Goal: Transaction & Acquisition: Purchase product/service

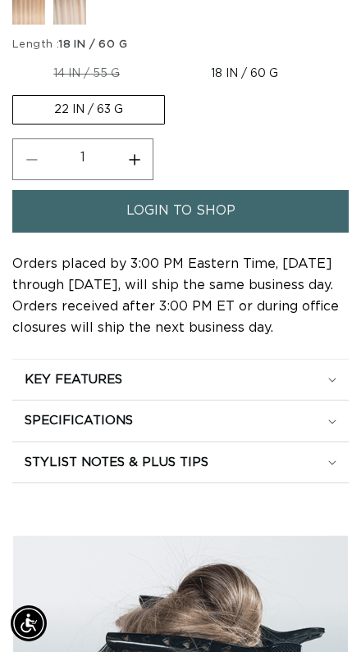
scroll to position [974, 0]
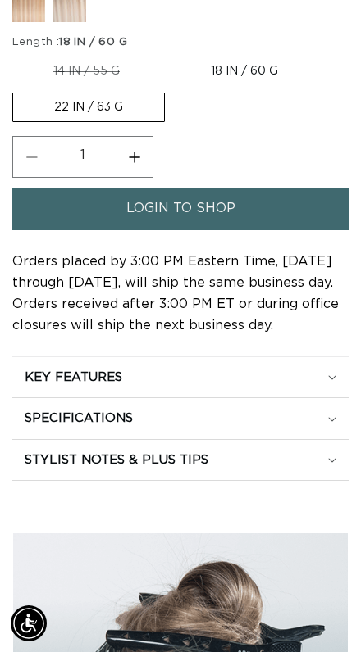
click at [313, 380] on div "KEY FEATURES" at bounding box center [180, 378] width 311 height 16
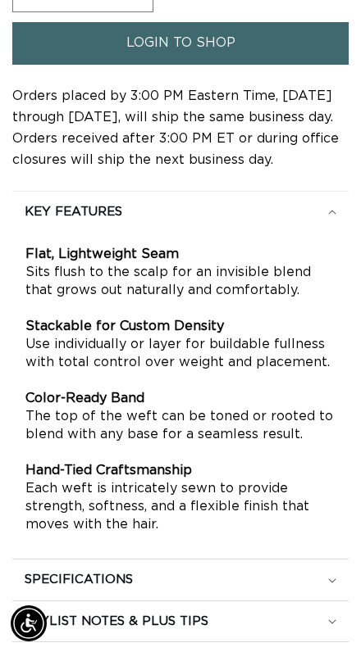
scroll to position [1178, 0]
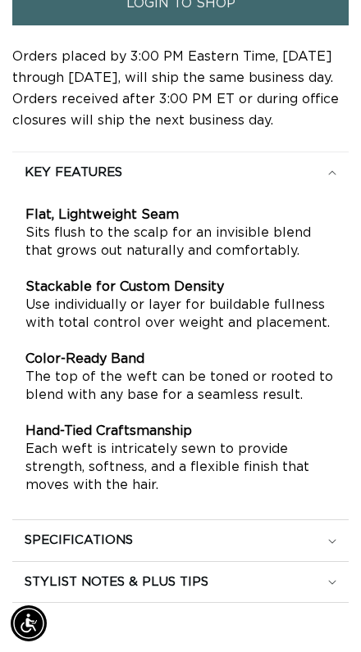
click at [224, 533] on summary "SPECIFICATIONS" at bounding box center [180, 540] width 336 height 41
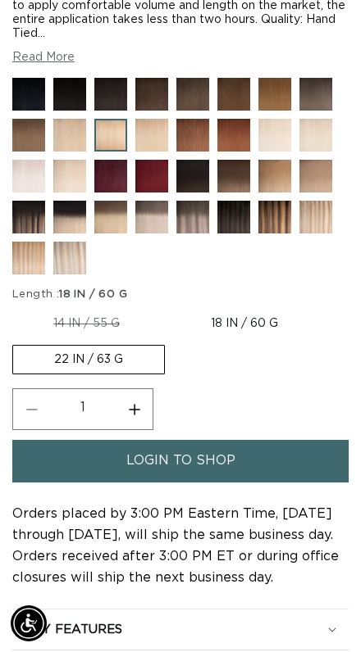
scroll to position [0, 0]
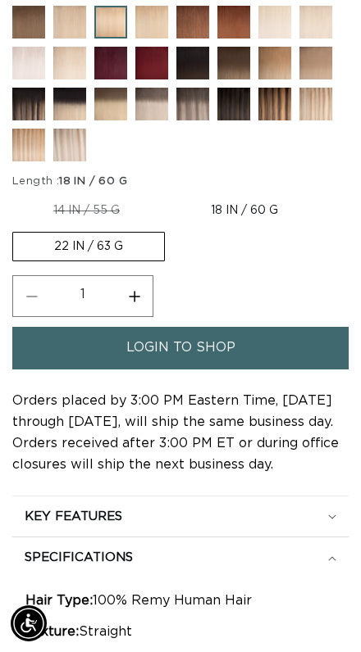
click at [138, 306] on button "Increase quantity for 22 Light Blonde - Hand Tied Weft" at bounding box center [134, 296] width 37 height 42
click at [147, 302] on button "Increase quantity for 22 Light Blonde - Hand Tied Weft" at bounding box center [134, 296] width 37 height 42
type input "3"
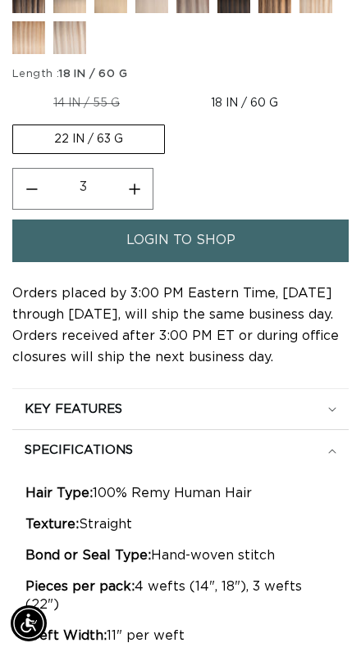
click at [247, 249] on link "login to shop" at bounding box center [180, 241] width 336 height 42
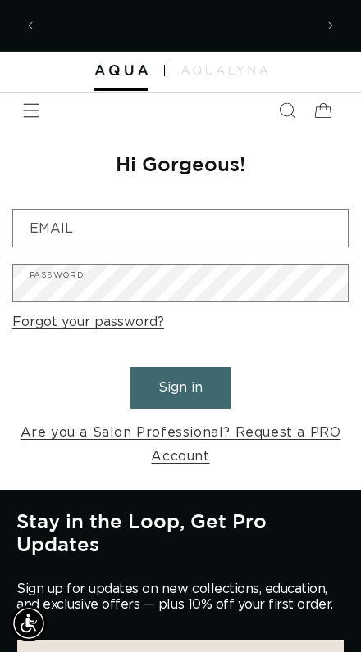
scroll to position [0, 270]
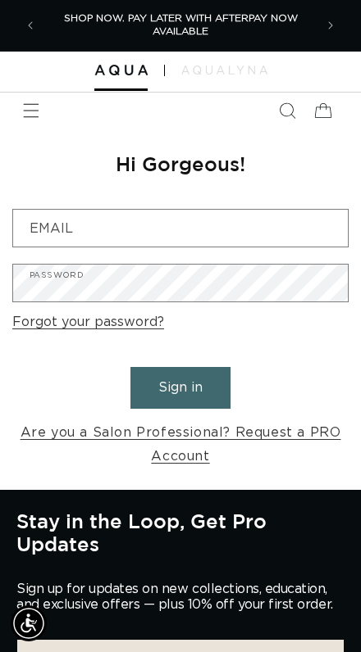
click at [288, 202] on div "Reset your password We will send you an email to reset your password Email Subm…" at bounding box center [180, 310] width 361 height 362
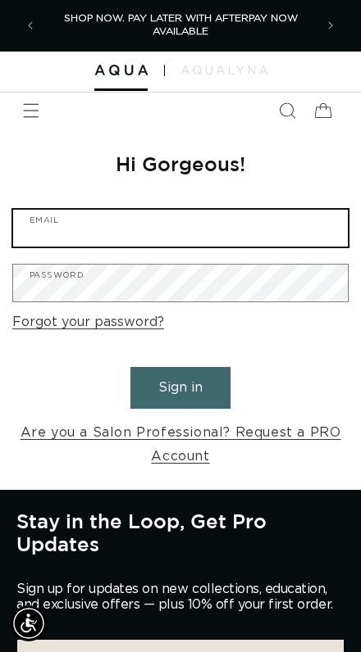
click at [262, 230] on input "Email" at bounding box center [180, 228] width 334 height 37
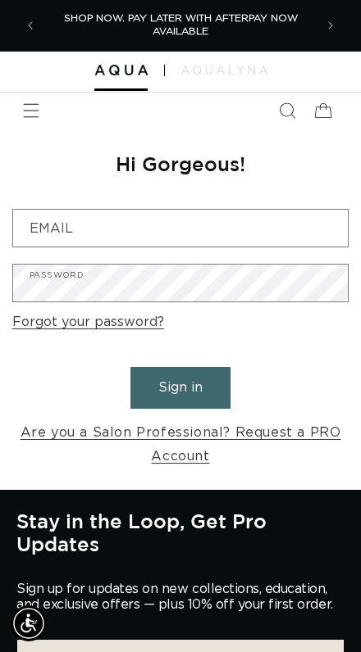
click at [356, 393] on div "Reset your password We will send you an email to reset your password Email Subm…" at bounding box center [180, 310] width 361 height 362
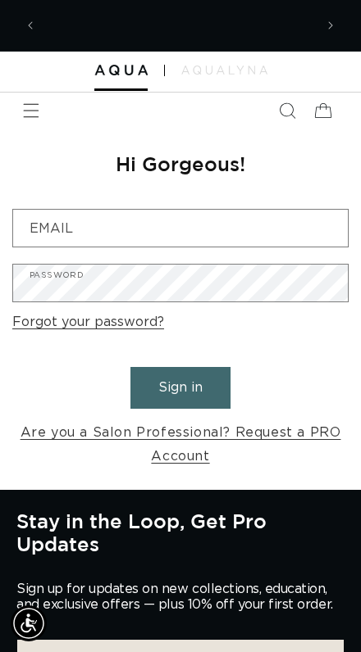
scroll to position [0, 541]
